Goal: Task Accomplishment & Management: Complete application form

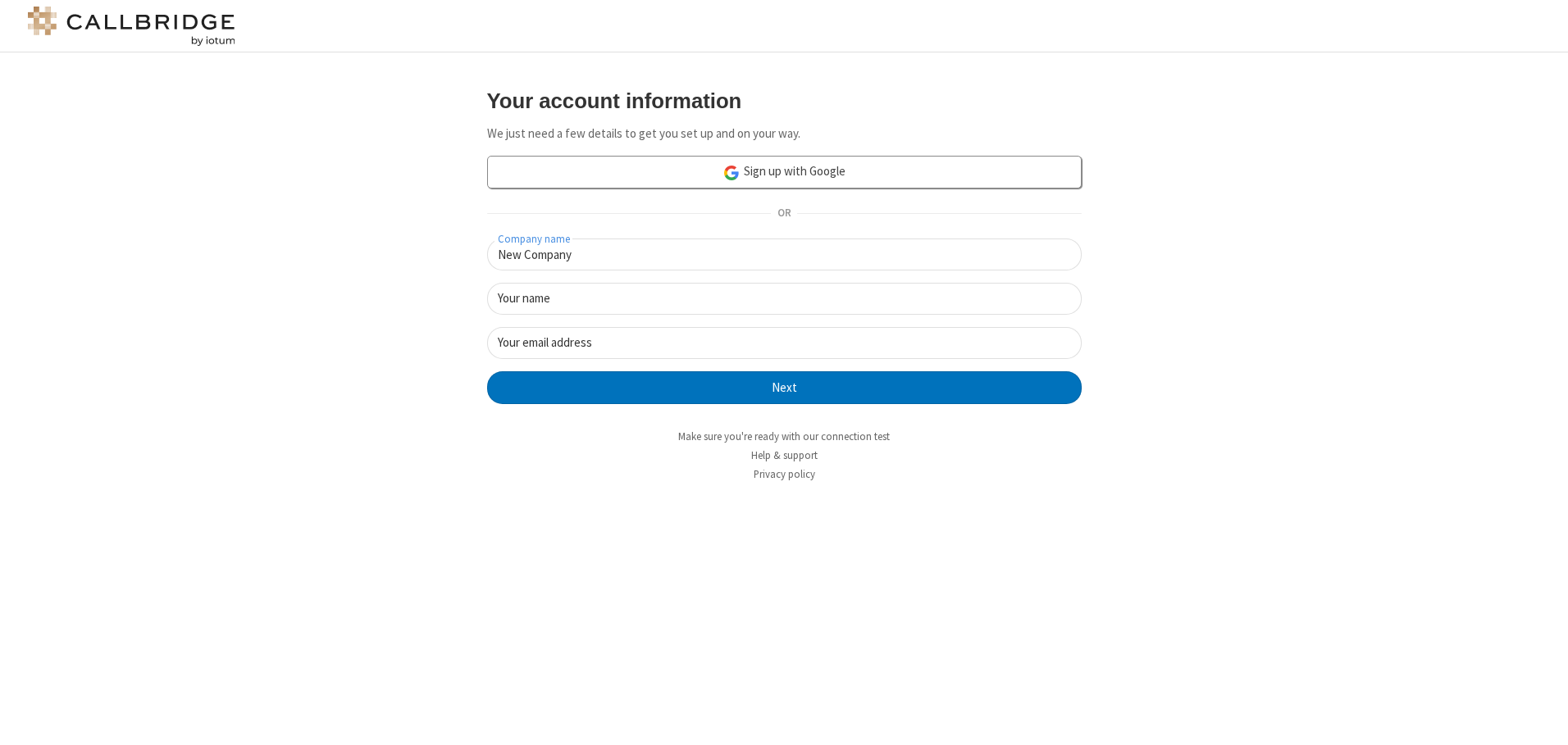
type input "New Company"
type input "New User"
type input "[EMAIL_ADDRESS][DOMAIN_NAME]"
click button "Next" at bounding box center [784, 388] width 594 height 33
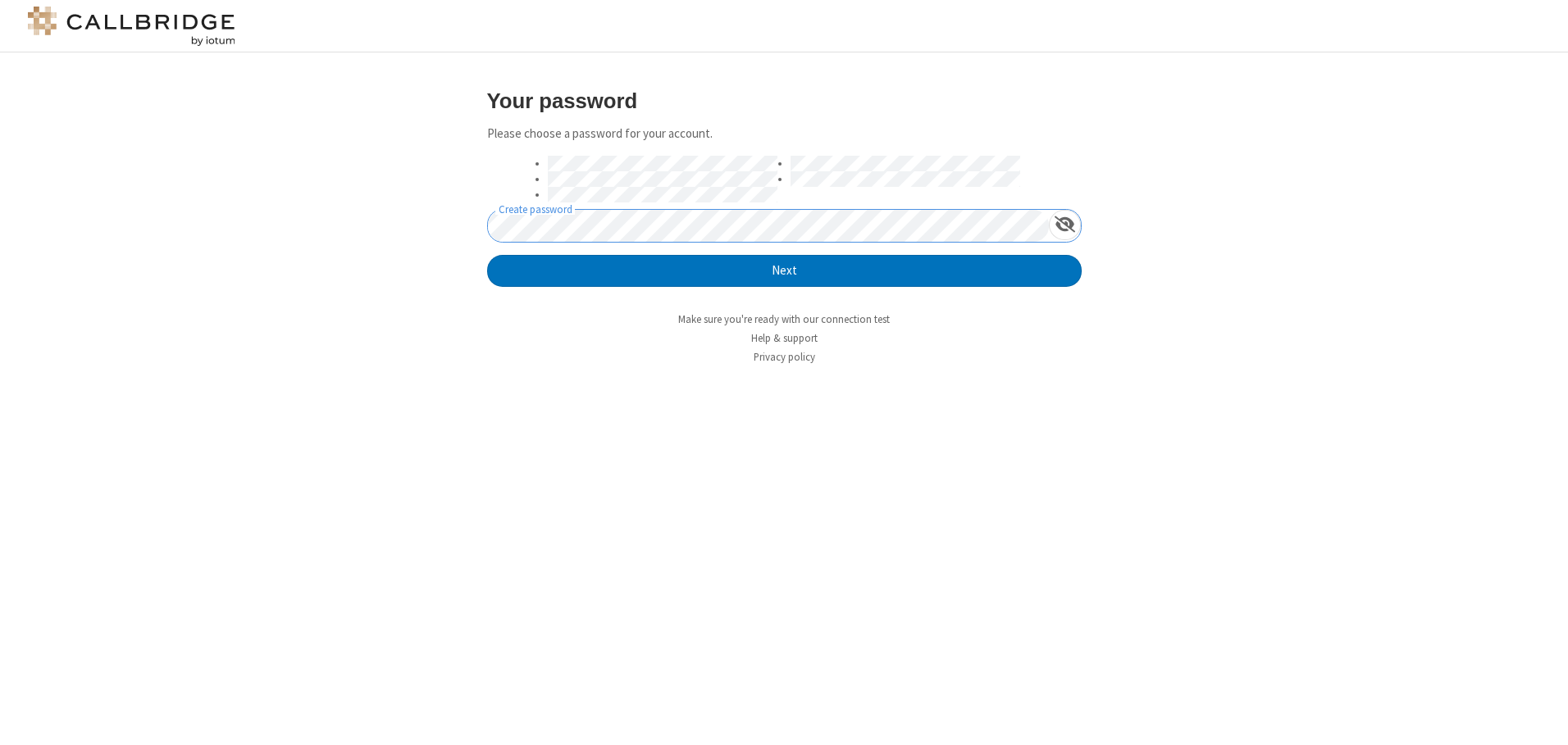
click at [487, 255] on button "Next" at bounding box center [784, 272] width 594 height 33
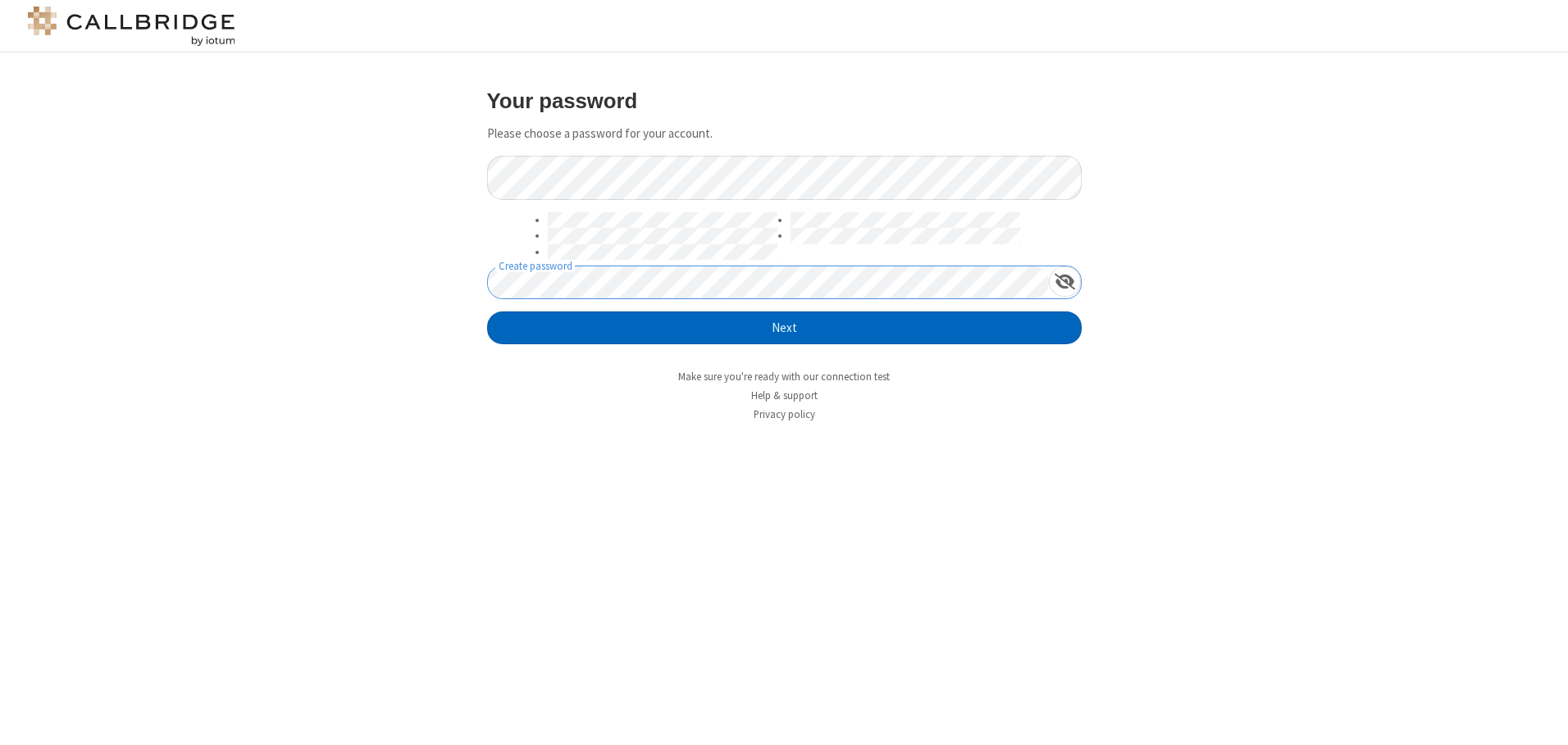
click at [784, 328] on button "Next" at bounding box center [784, 328] width 594 height 33
